Goal: Communication & Community: Participate in discussion

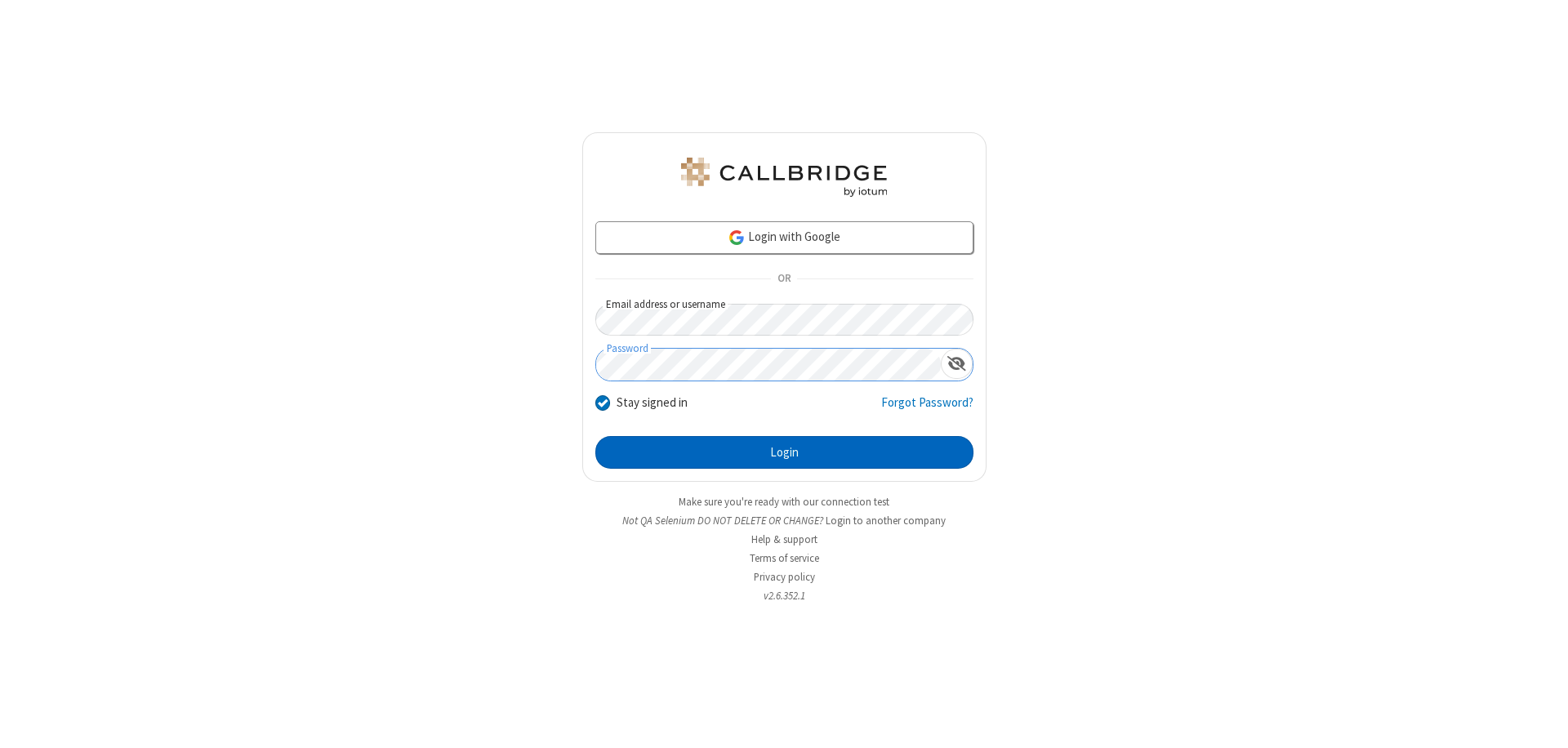
click at [784, 452] on button "Login" at bounding box center [784, 452] width 378 height 33
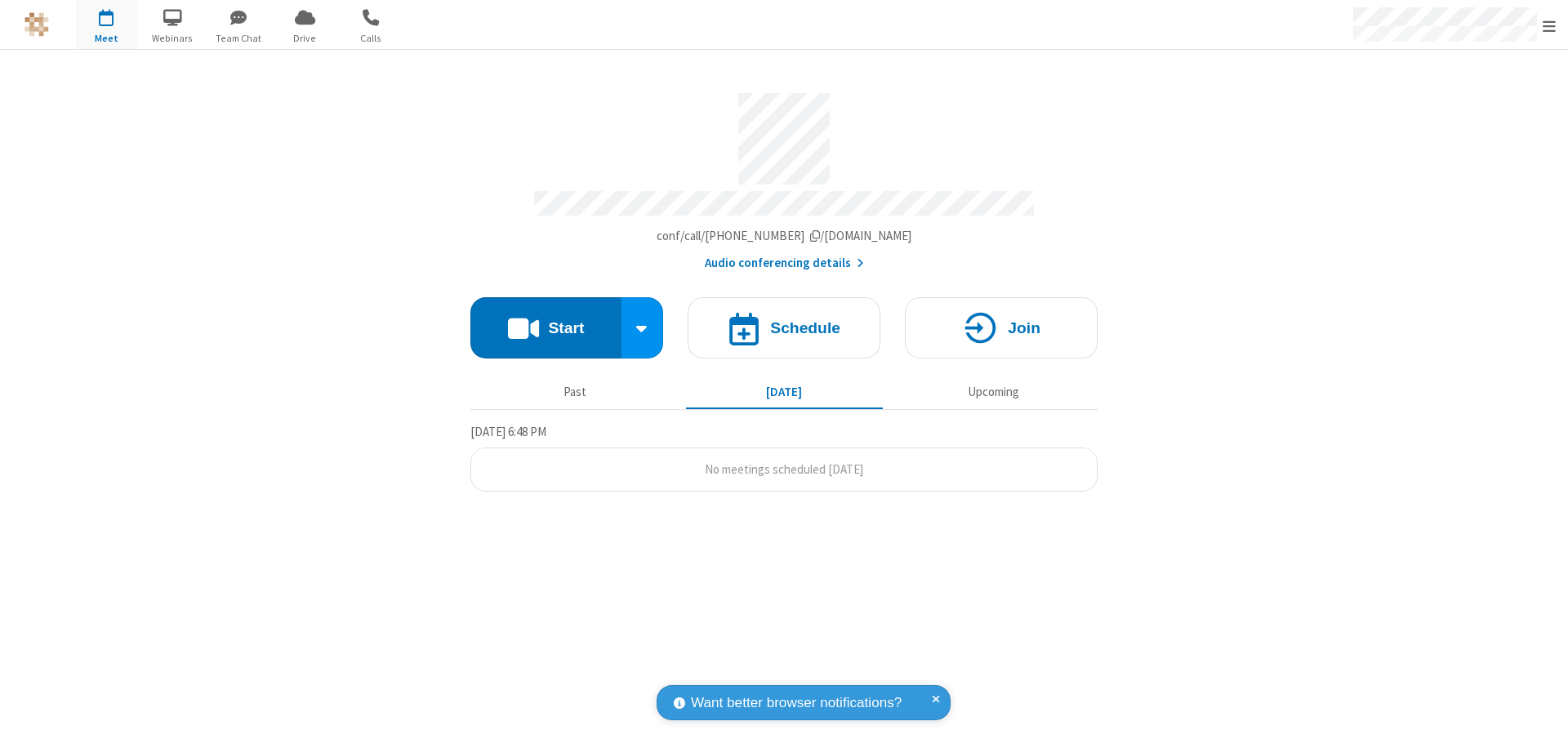
click at [545, 320] on button "Start" at bounding box center [545, 328] width 151 height 61
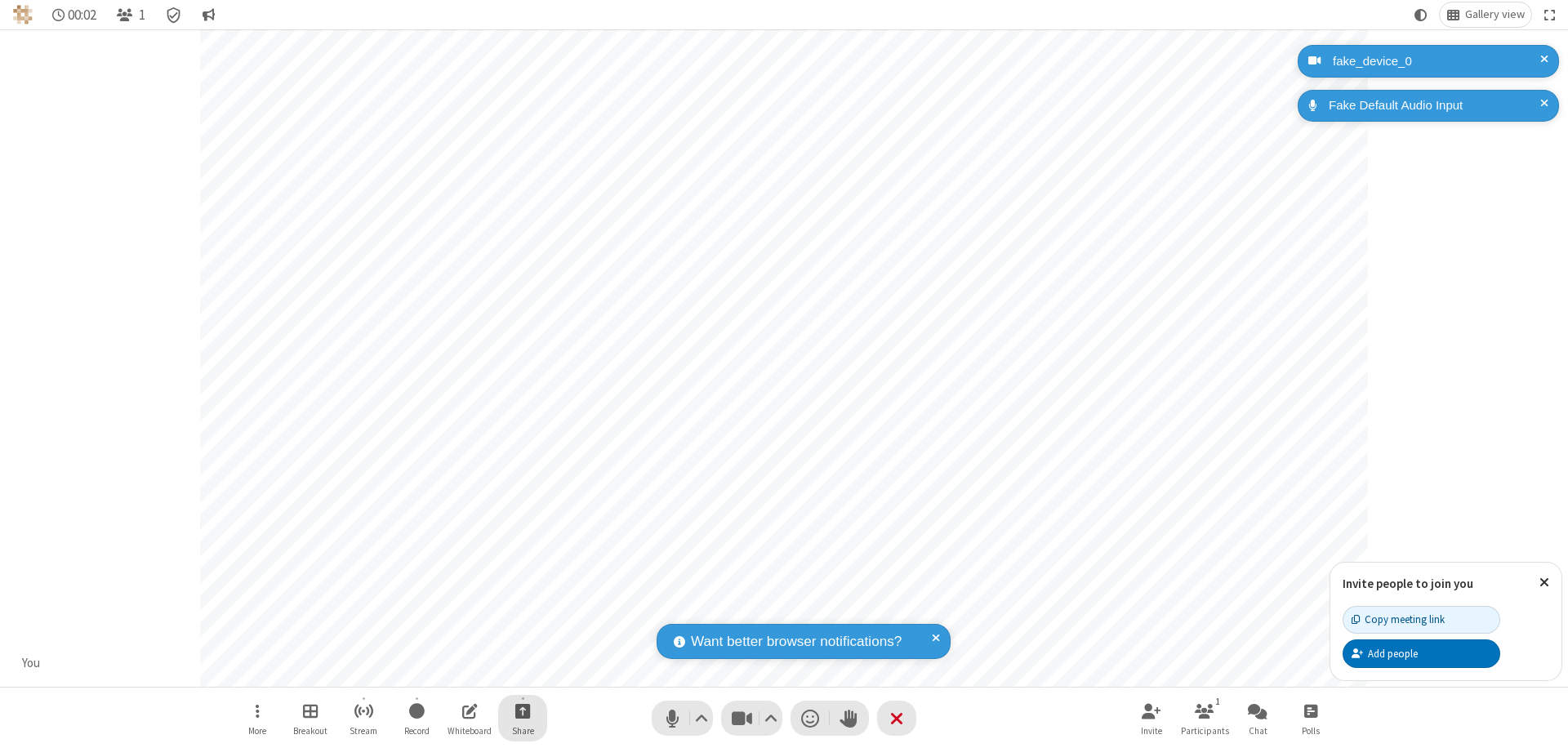
click at [523, 711] on span "Start sharing" at bounding box center [523, 711] width 16 height 21
click at [457, 671] on span "Share my screen" at bounding box center [457, 672] width 19 height 14
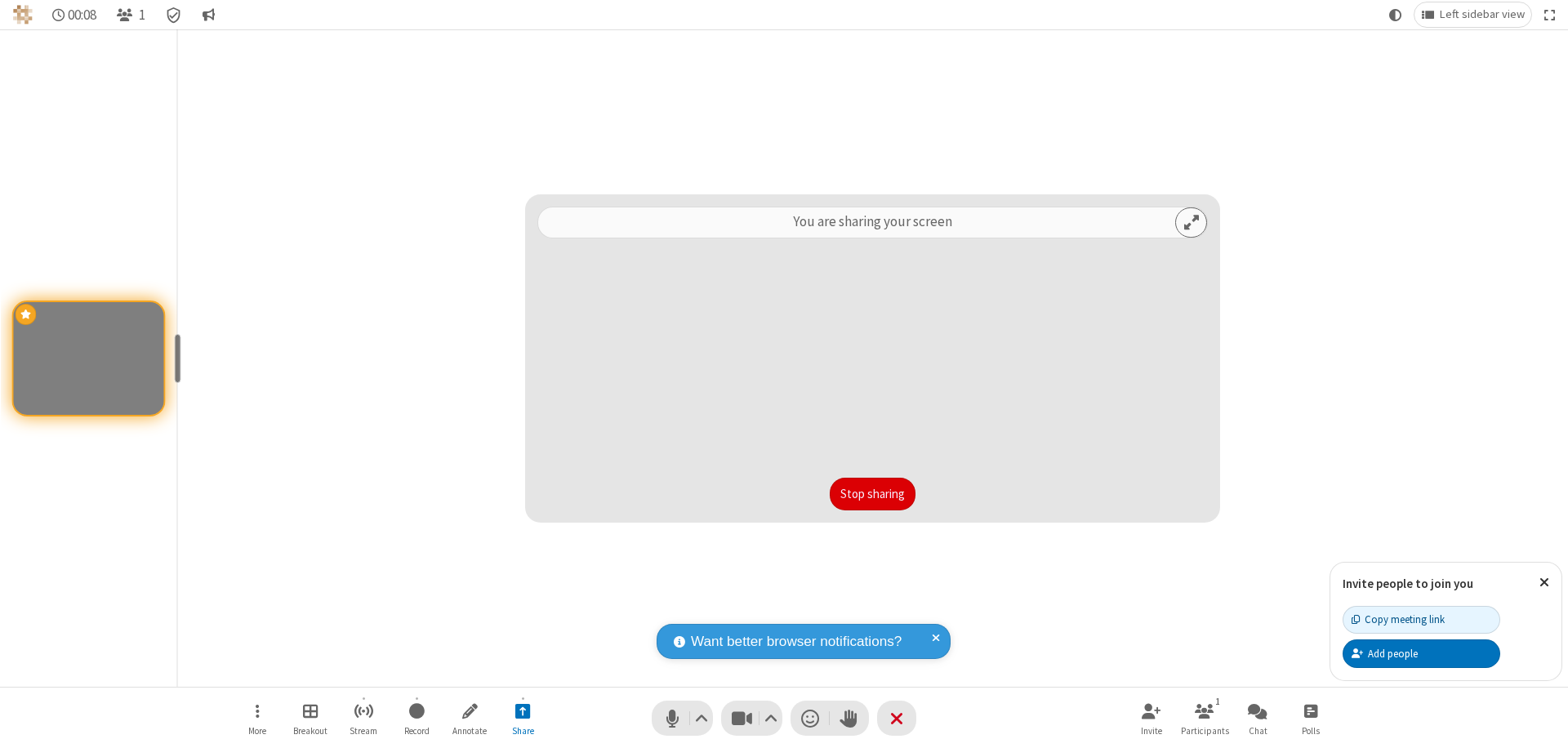
click at [872, 494] on button "Stop sharing" at bounding box center [873, 494] width 86 height 33
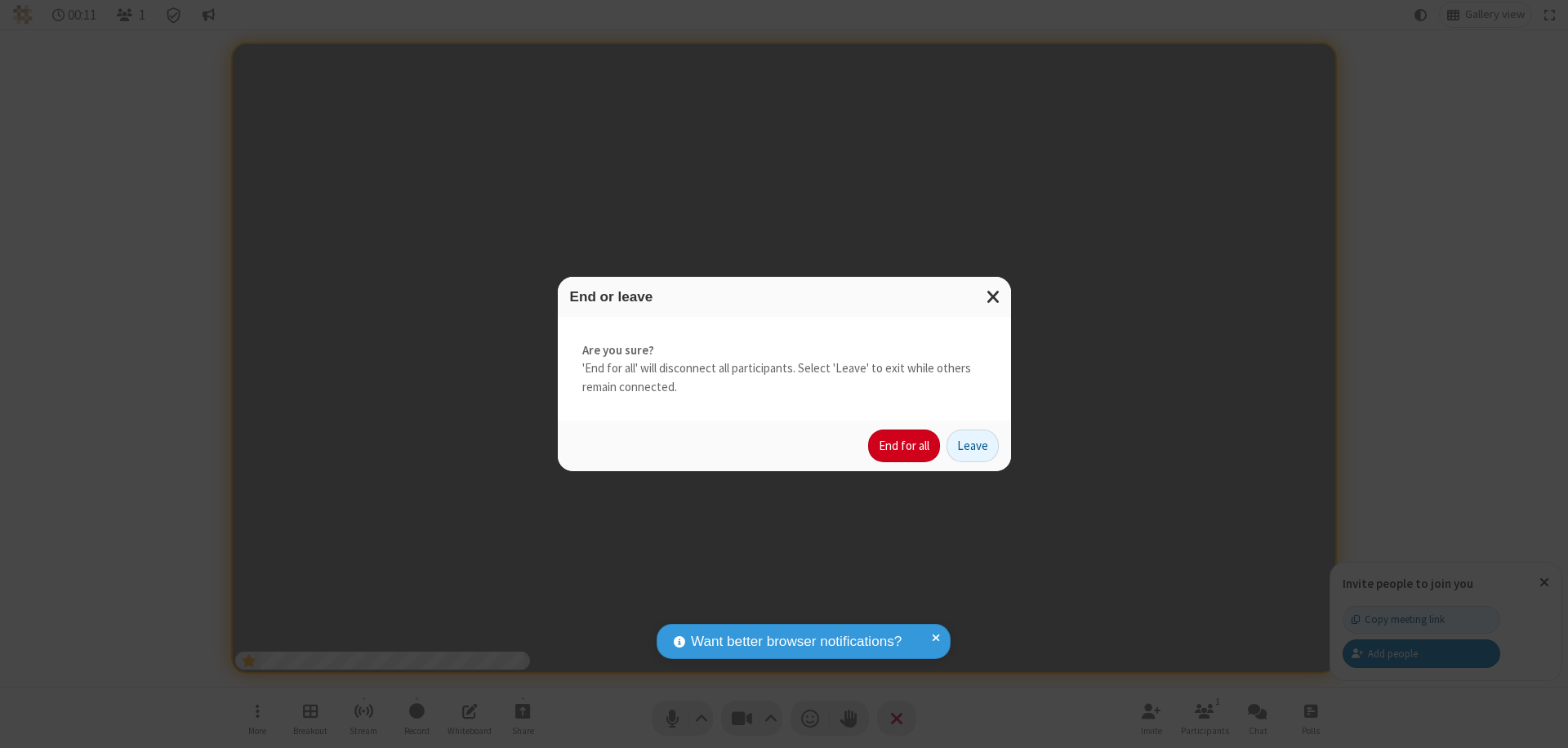
click at [905, 447] on button "End for all" at bounding box center [904, 446] width 72 height 33
